Goal: Task Accomplishment & Management: Use online tool/utility

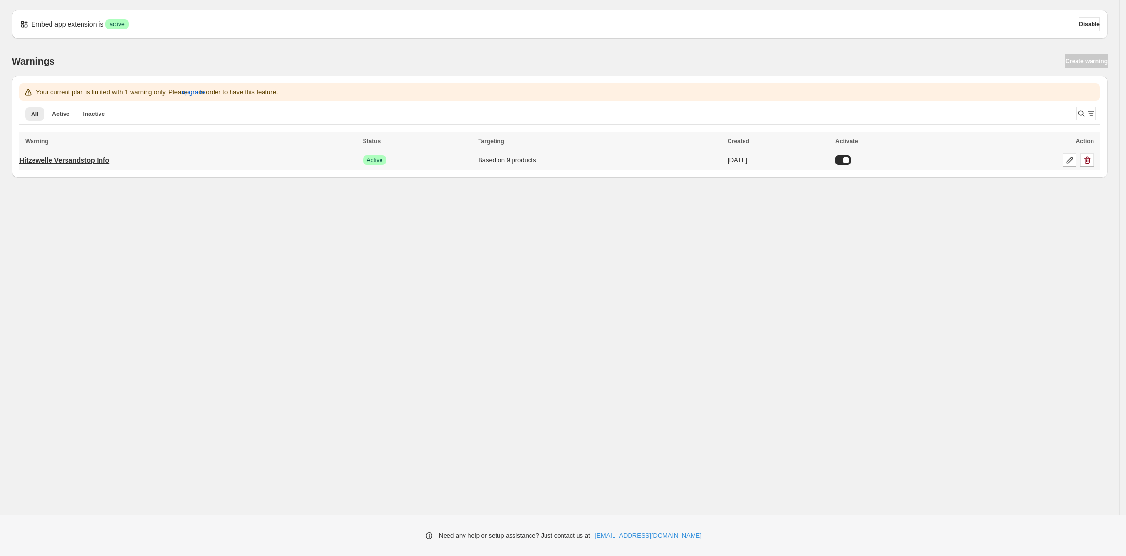
click at [82, 156] on p "Hitzewelle Versandstop Info" at bounding box center [64, 160] width 90 height 10
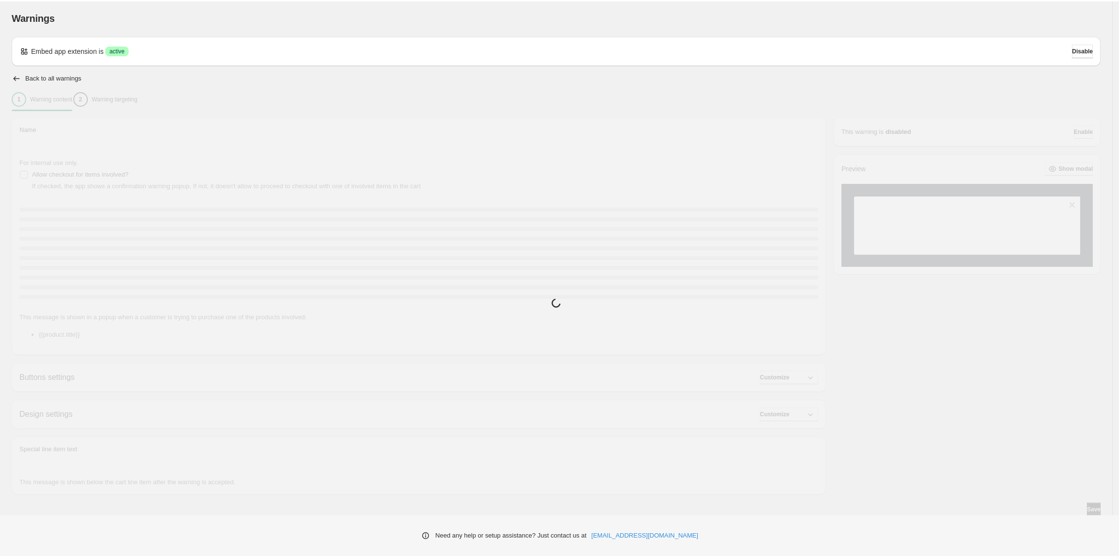
type input "**********"
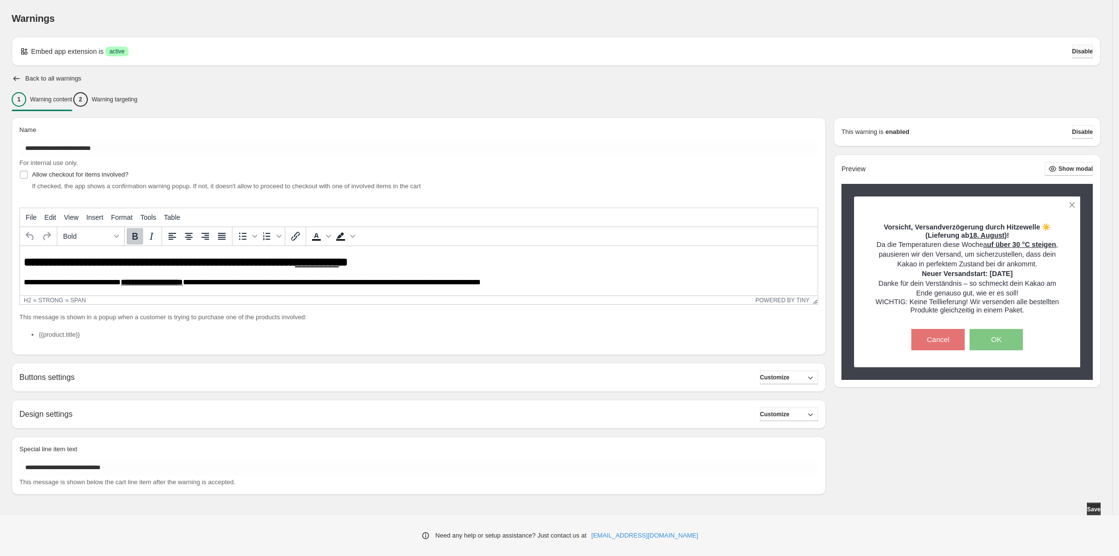
click at [1083, 53] on span "Disable" at bounding box center [1082, 52] width 21 height 8
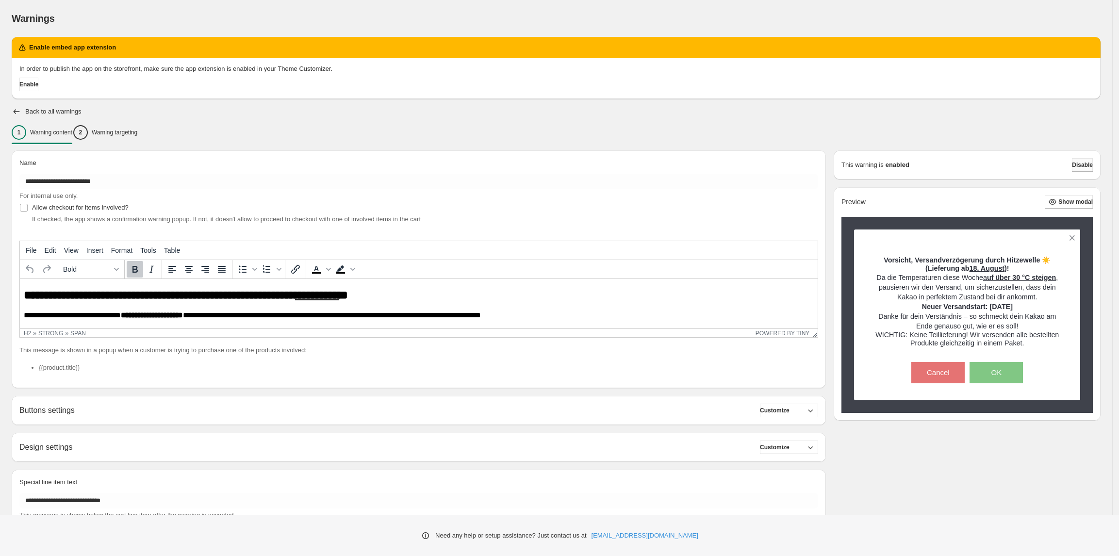
click at [1088, 163] on span "Disable" at bounding box center [1082, 165] width 21 height 8
click at [29, 86] on span "Enable" at bounding box center [28, 85] width 19 height 8
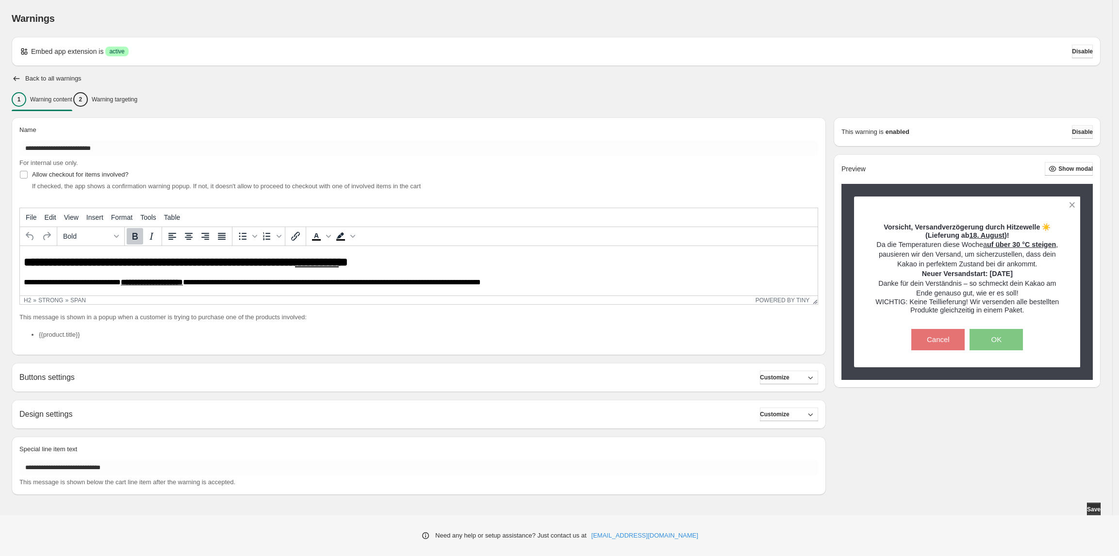
click at [1083, 131] on span "Disable" at bounding box center [1082, 132] width 21 height 8
click at [1089, 513] on button "Save" at bounding box center [1094, 510] width 14 height 14
click at [1076, 130] on span "Disable" at bounding box center [1082, 132] width 21 height 8
click at [137, 98] on p "Warning targeting" at bounding box center [115, 100] width 46 height 8
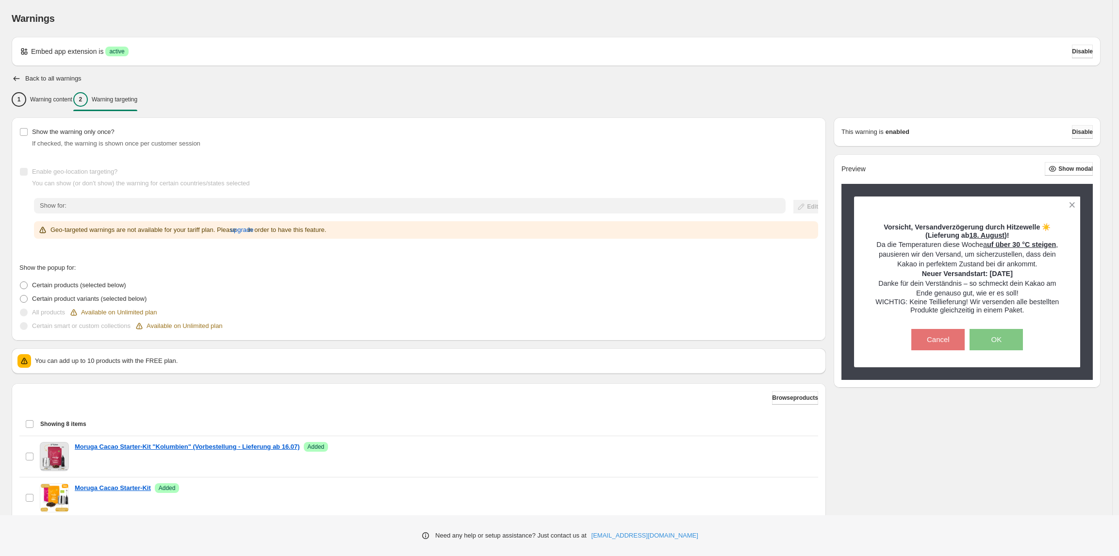
click at [1083, 132] on span "Disable" at bounding box center [1082, 132] width 21 height 8
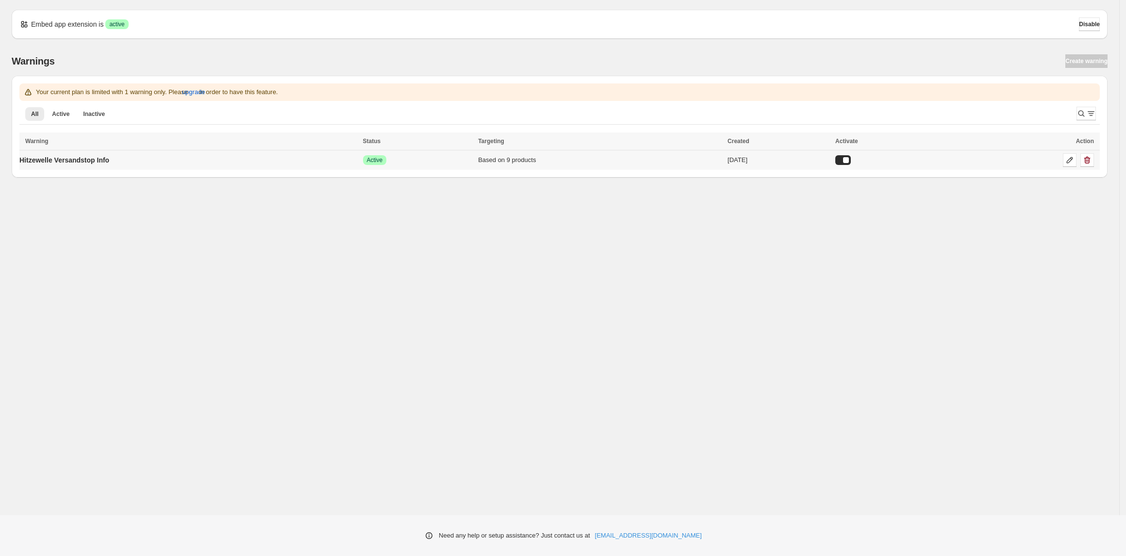
click at [850, 157] on div at bounding box center [843, 160] width 16 height 10
click at [758, 252] on div "Embed app extension is Success active Disable Warnings Create warning Your curr…" at bounding box center [559, 257] width 1119 height 515
